Goal: Task Accomplishment & Management: Complete application form

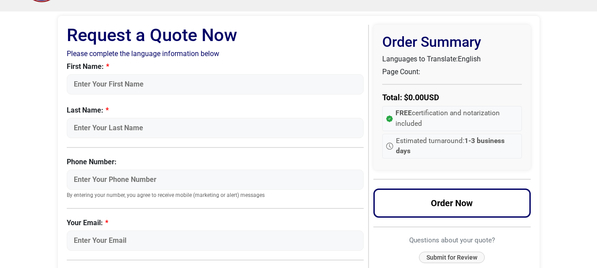
scroll to position [44, 0]
click at [136, 87] on input "First Name:" at bounding box center [215, 84] width 297 height 20
type input "[PERSON_NAME]"
type input "kaur"
type input "2494494100"
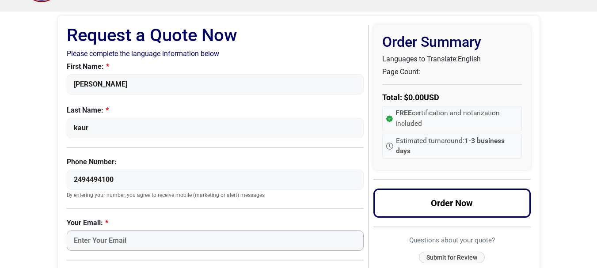
type input "[PERSON_NAME][EMAIL_ADDRESS][DOMAIN_NAME]"
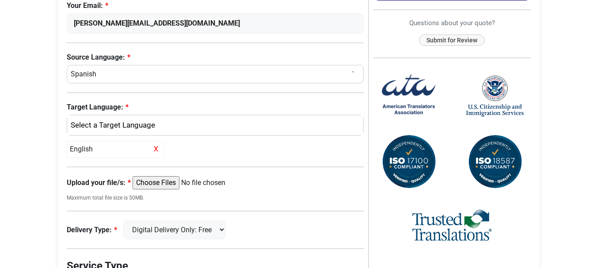
scroll to position [265, 0]
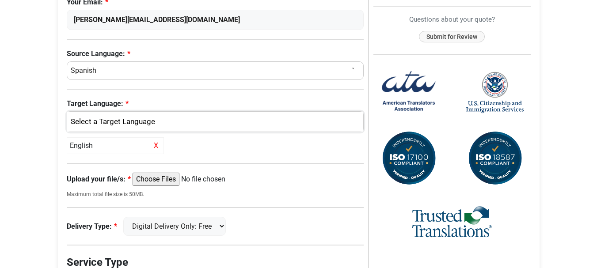
click at [143, 121] on div "English" at bounding box center [213, 121] width 283 height 11
click at [113, 166] on link "English" at bounding box center [215, 165] width 296 height 14
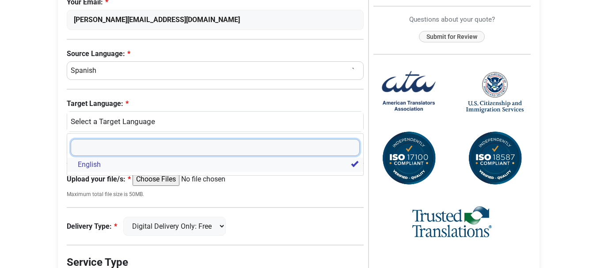
select select
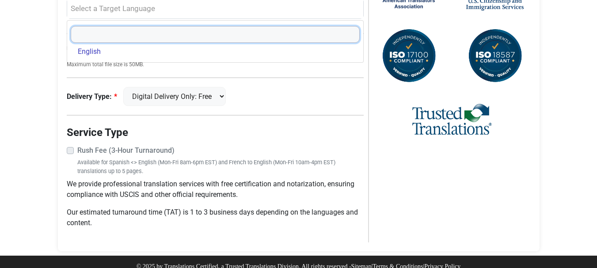
scroll to position [389, 0]
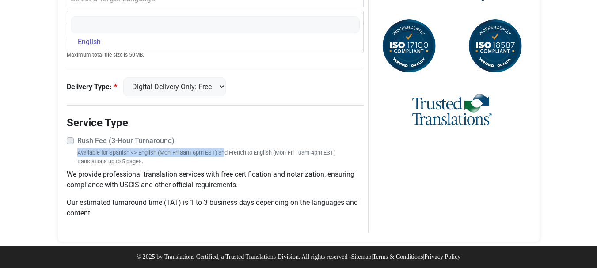
drag, startPoint x: 72, startPoint y: 140, endPoint x: 168, endPoint y: 151, distance: 96.4
click at [168, 151] on div "Rush Fee (3-Hour Turnaround) Available for Spanish <> English (Mon-Fri 8am-6pm …" at bounding box center [215, 151] width 297 height 30
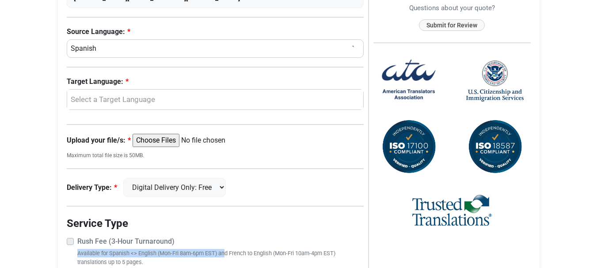
scroll to position [300, 0]
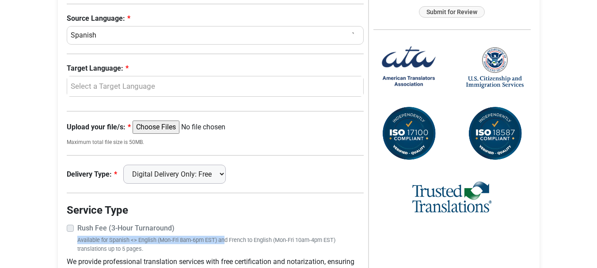
click at [176, 177] on select "Digital Delivery Only: Free FedEx 2 Day: $15" at bounding box center [174, 174] width 102 height 19
click at [276, 230] on label "Rush Fee (3-Hour Turnaround)" at bounding box center [220, 228] width 287 height 11
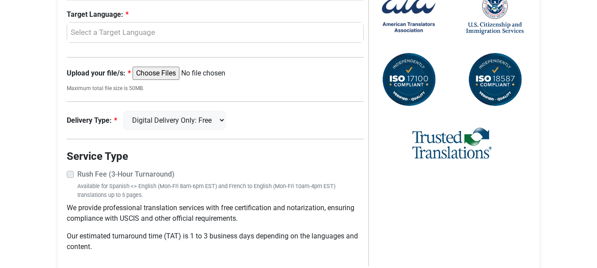
scroll to position [389, 0]
